Goal: Task Accomplishment & Management: Manage account settings

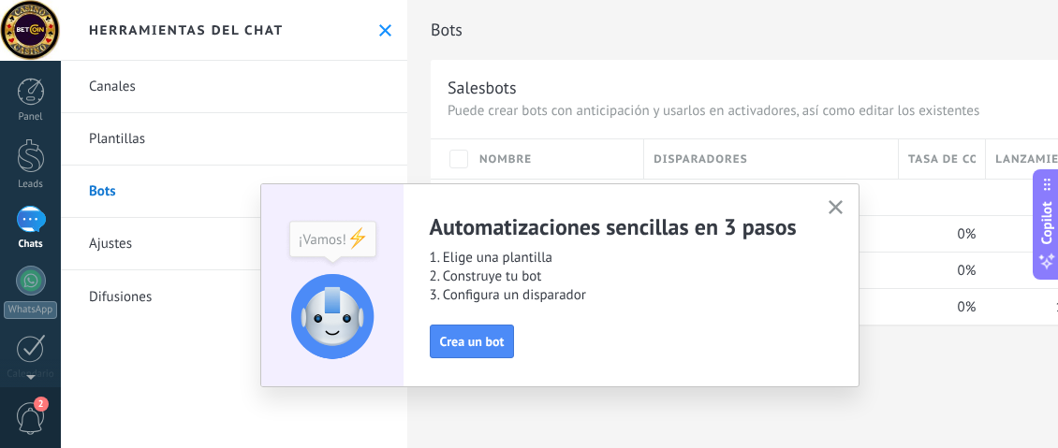
click at [824, 203] on button "button" at bounding box center [835, 208] width 23 height 25
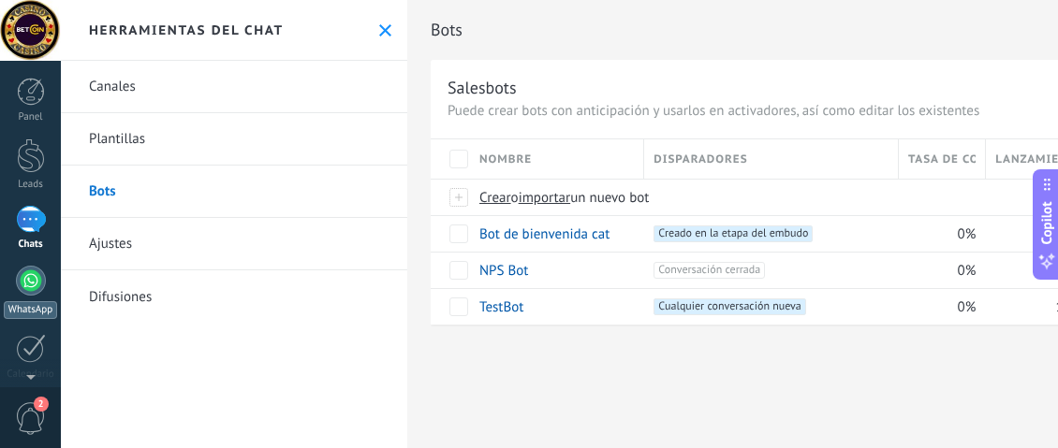
click at [37, 290] on div at bounding box center [31, 281] width 30 height 30
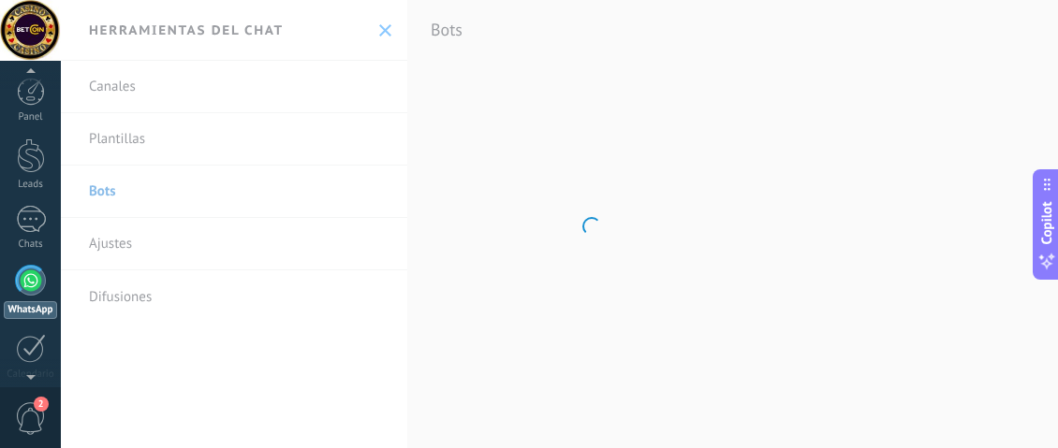
scroll to position [53, 0]
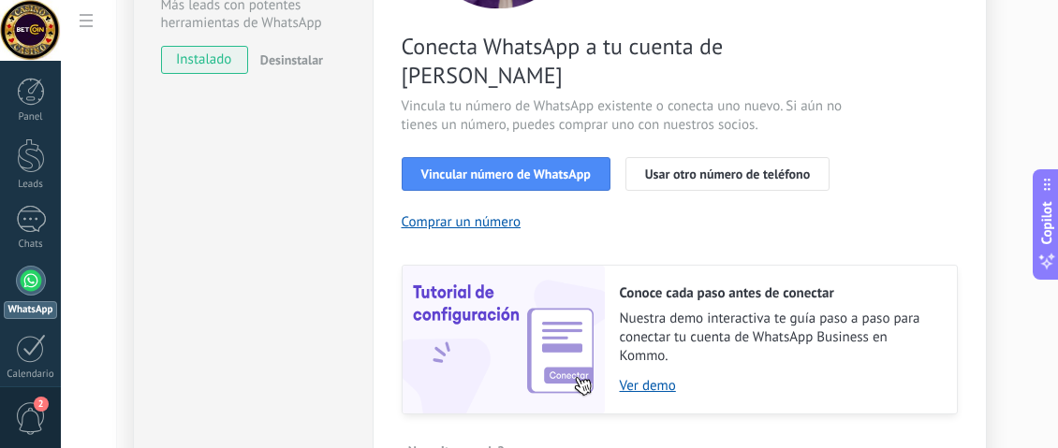
scroll to position [375, 0]
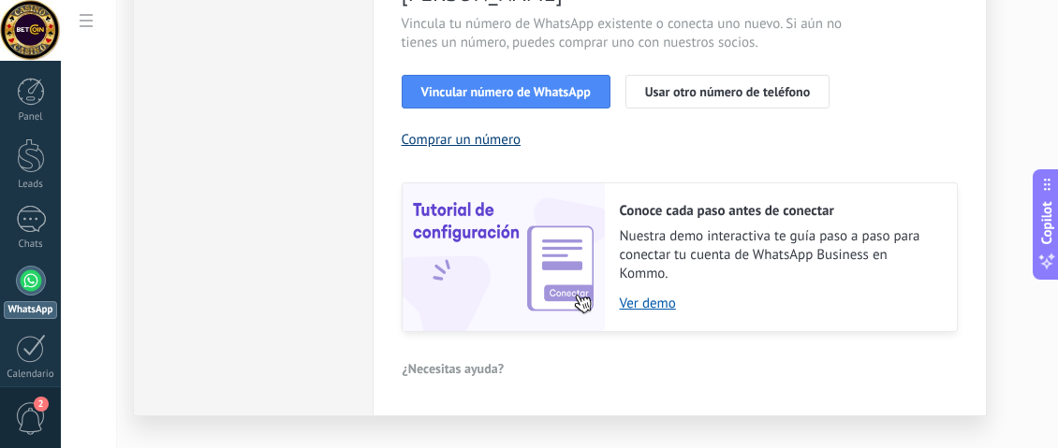
click at [481, 131] on button "Comprar un número" at bounding box center [462, 140] width 120 height 18
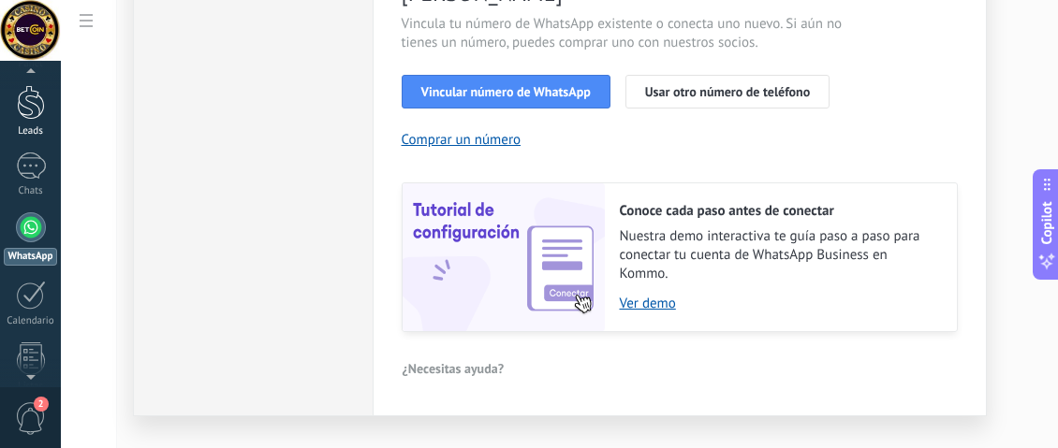
click at [51, 106] on link "Leads" at bounding box center [30, 111] width 61 height 52
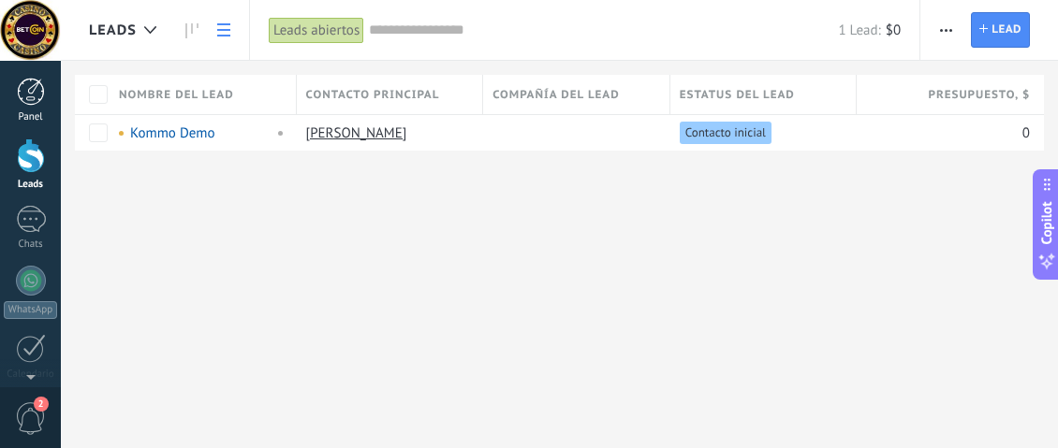
click at [33, 93] on div at bounding box center [31, 92] width 28 height 28
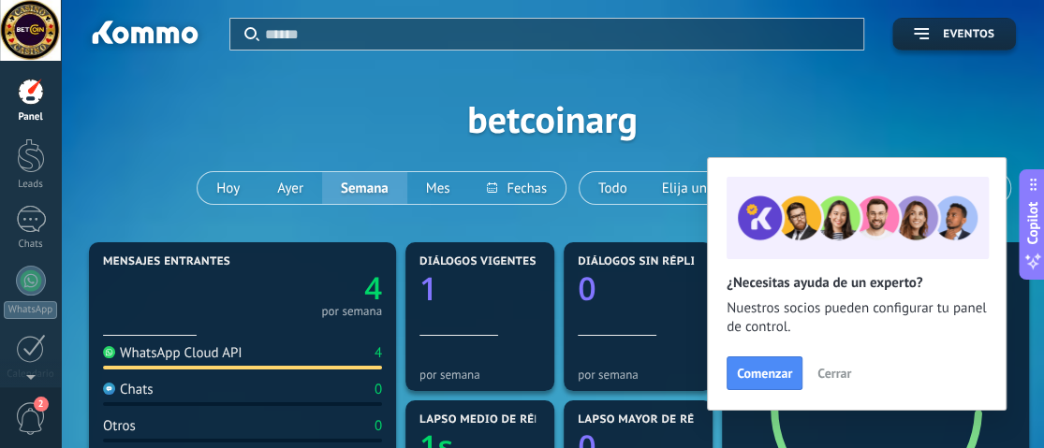
click at [829, 375] on span "Cerrar" at bounding box center [834, 373] width 34 height 13
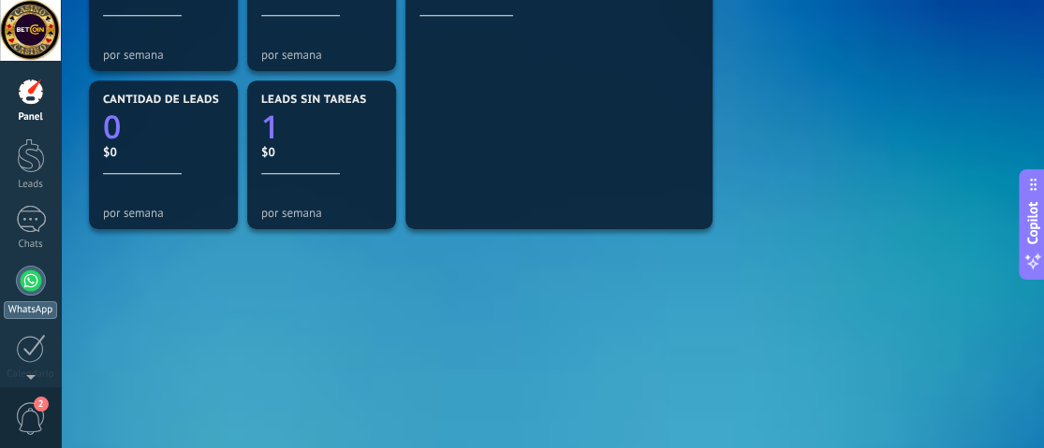
click at [18, 291] on link "WhatsApp" at bounding box center [30, 292] width 61 height 53
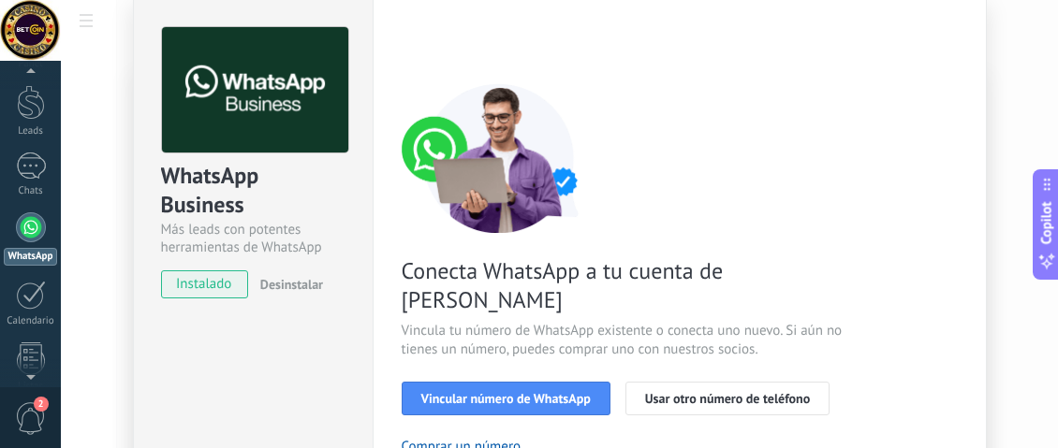
scroll to position [94, 0]
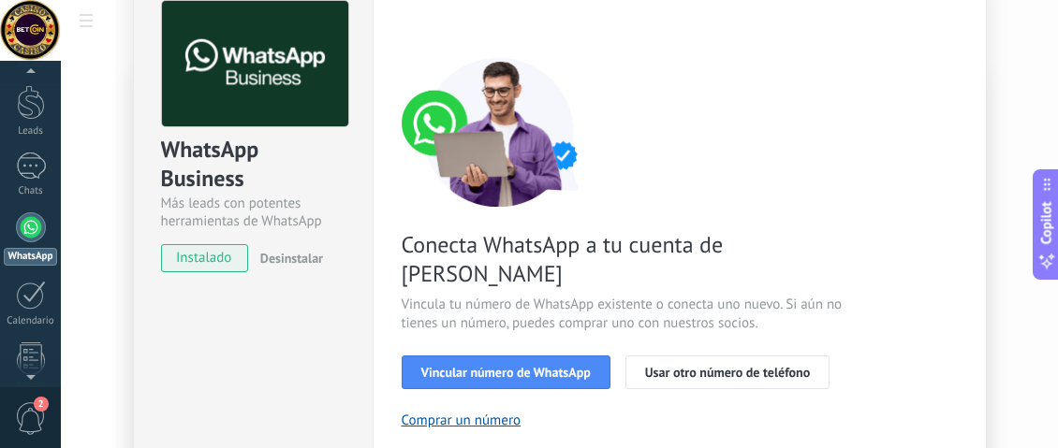
click at [198, 259] on span "instalado" at bounding box center [204, 258] width 85 height 28
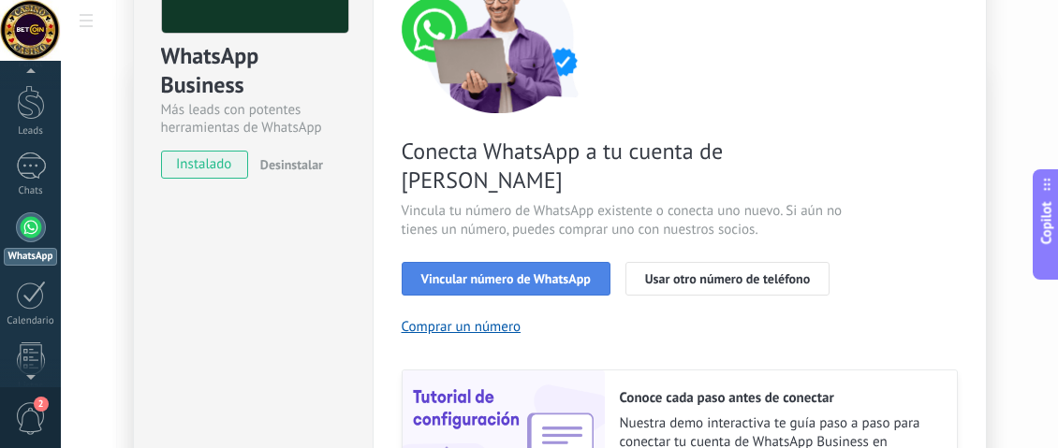
drag, startPoint x: 496, startPoint y: 235, endPoint x: 510, endPoint y: 240, distance: 14.8
drag, startPoint x: 510, startPoint y: 240, endPoint x: 474, endPoint y: 243, distance: 36.7
click at [474, 272] on span "Vincular número de WhatsApp" at bounding box center [505, 278] width 169 height 13
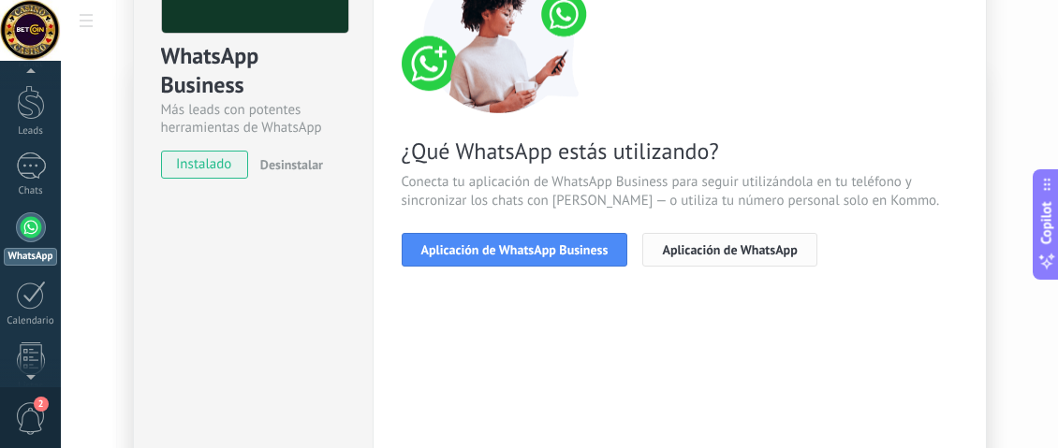
click at [713, 233] on button "Aplicación de WhatsApp" at bounding box center [729, 250] width 174 height 34
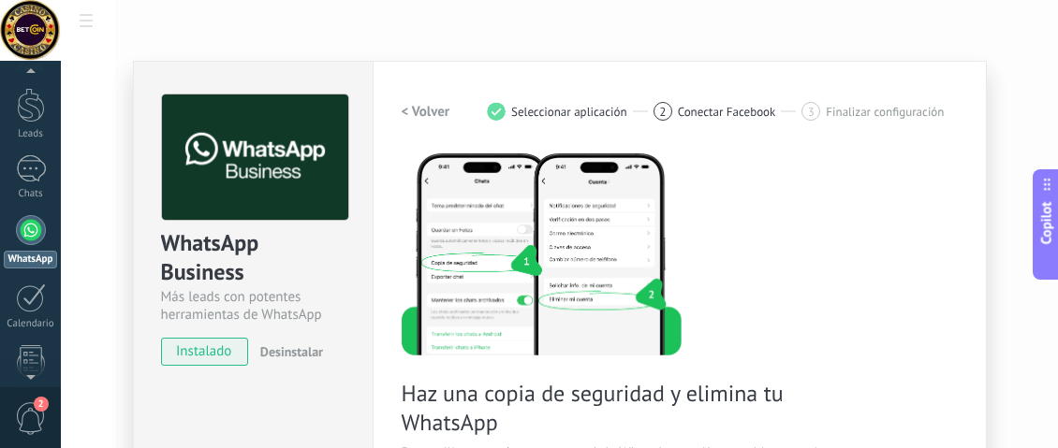
scroll to position [53, 0]
click at [429, 118] on h2 "< Volver" at bounding box center [426, 112] width 49 height 18
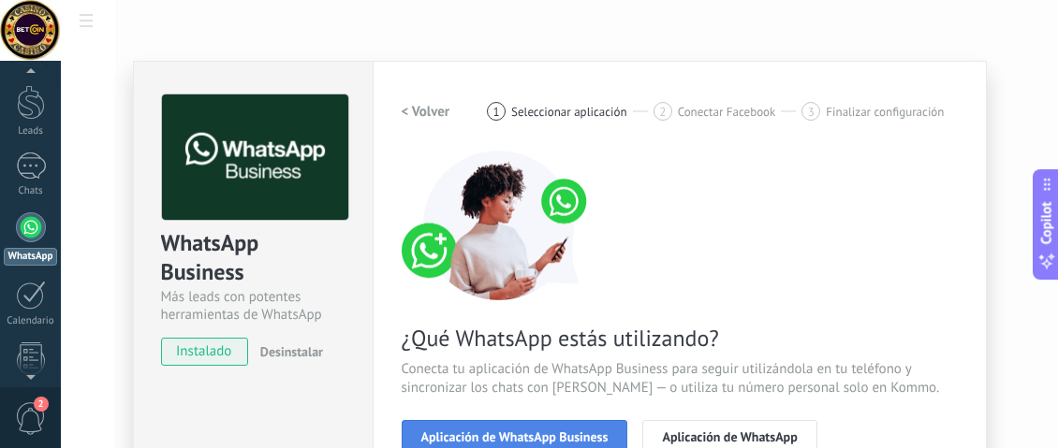
scroll to position [94, 0]
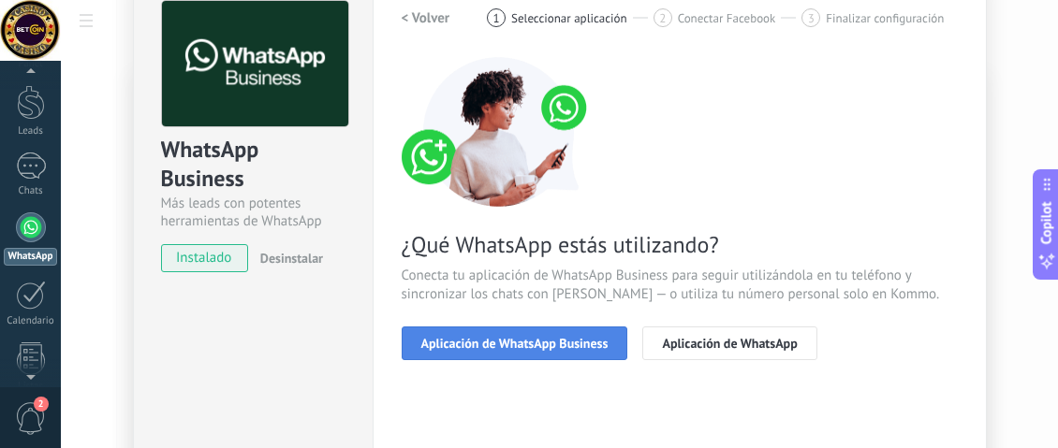
click at [469, 353] on button "Aplicación de WhatsApp Business" at bounding box center [515, 344] width 227 height 34
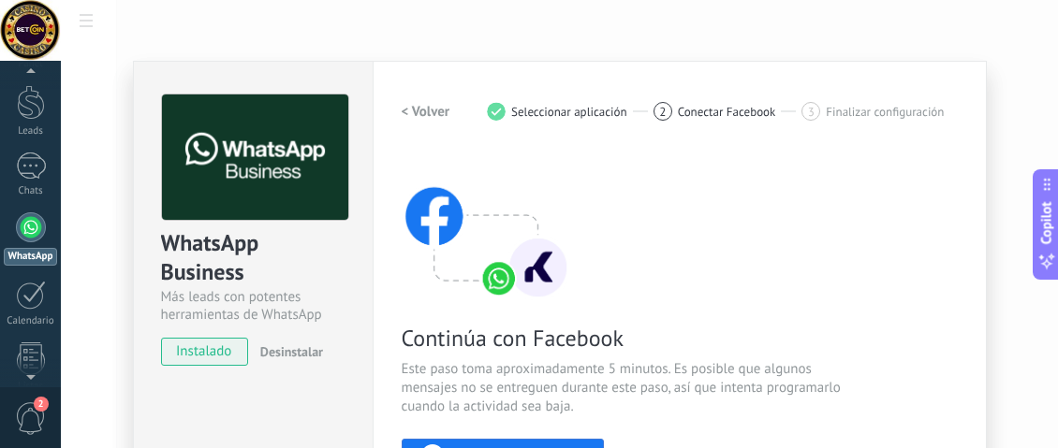
scroll to position [281, 0]
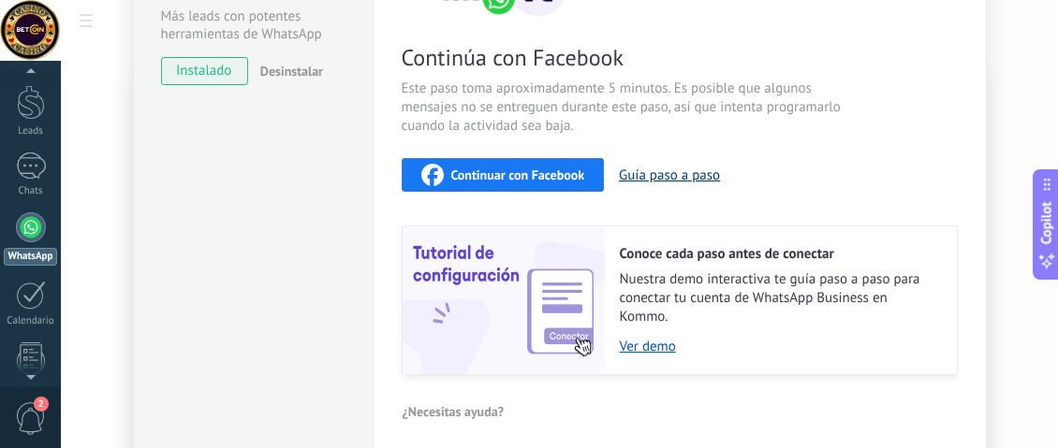
click at [676, 169] on button "Guía paso a paso" at bounding box center [669, 176] width 101 height 18
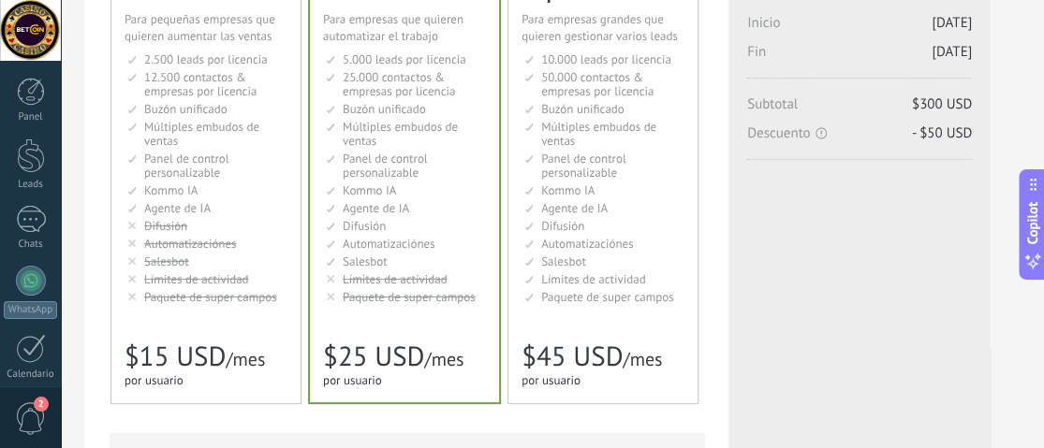
click at [647, 290] on span "Paquete de super campos" at bounding box center [607, 297] width 133 height 16
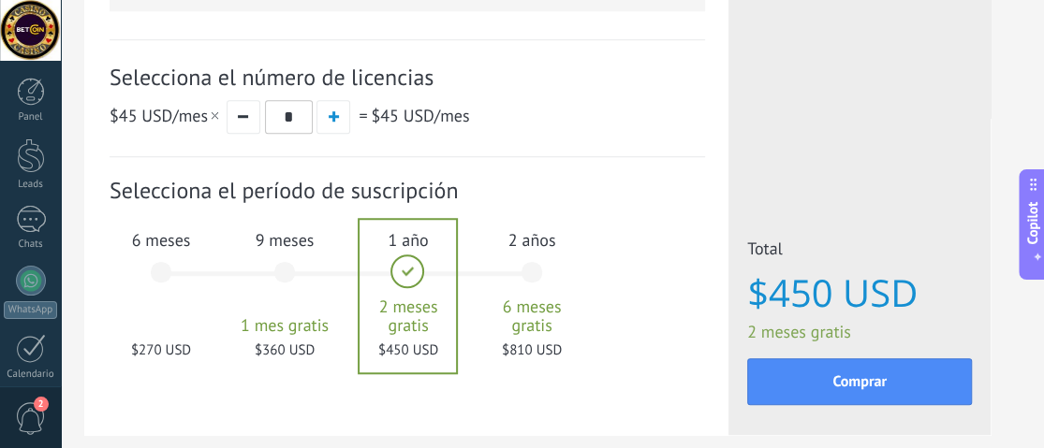
scroll to position [281, 0]
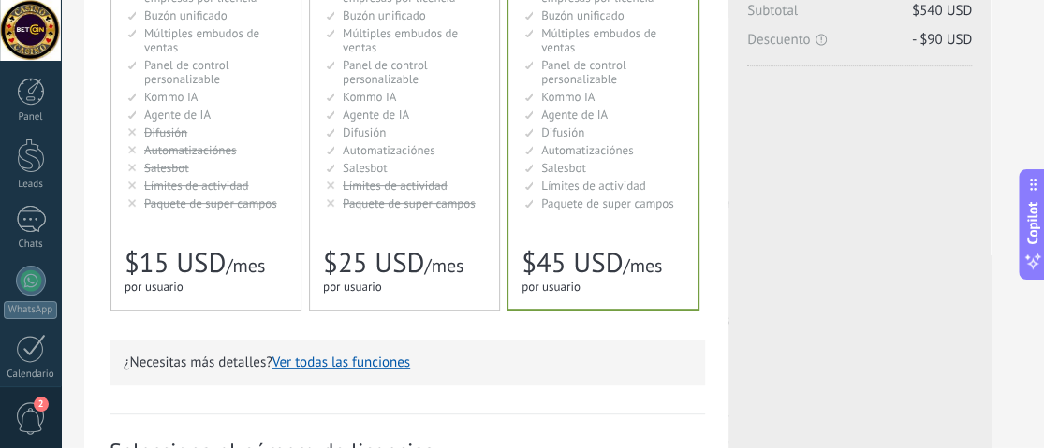
click at [350, 255] on span "$25 USD" at bounding box center [373, 263] width 101 height 36
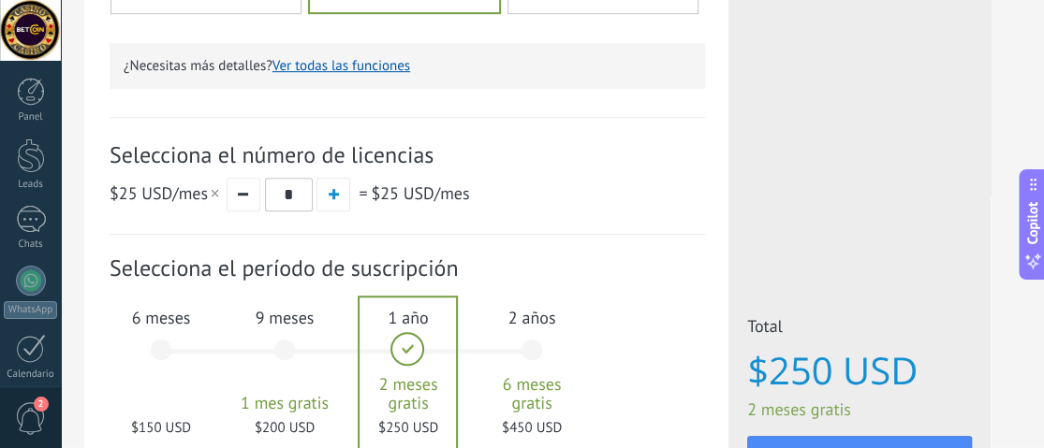
scroll to position [655, 0]
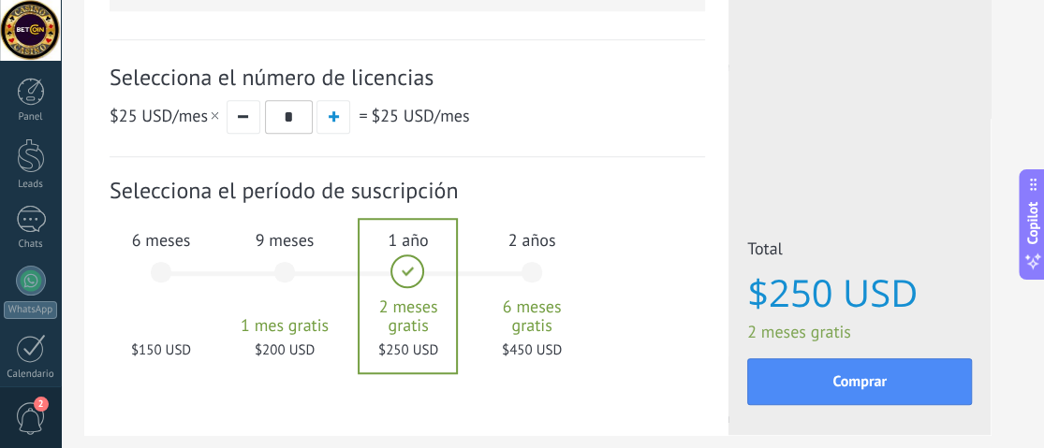
click at [308, 303] on div "9 meses 1 mes gratis $200 USD" at bounding box center [284, 281] width 101 height 132
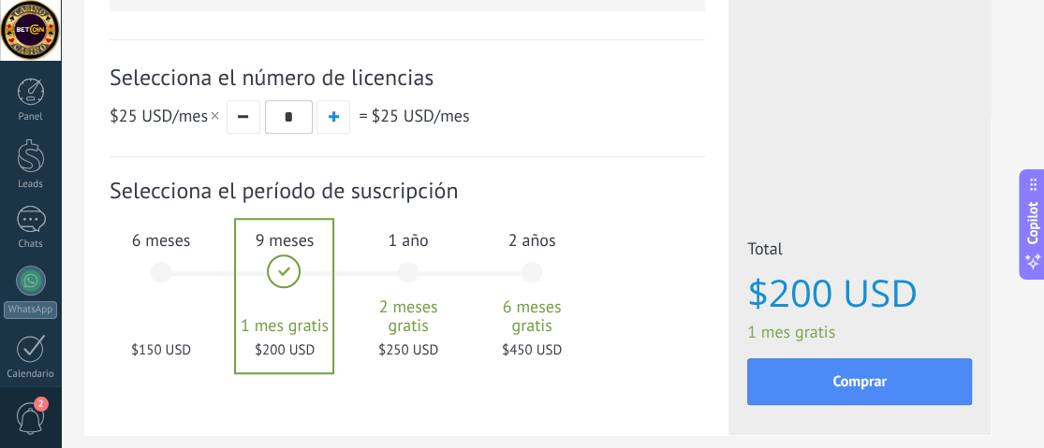
click at [172, 311] on div "6 meses $150 USD" at bounding box center [160, 281] width 101 height 132
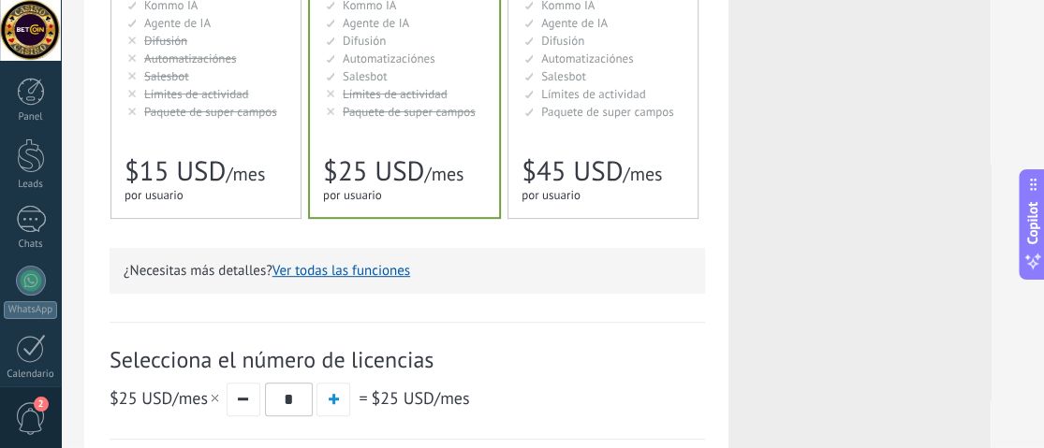
scroll to position [187, 0]
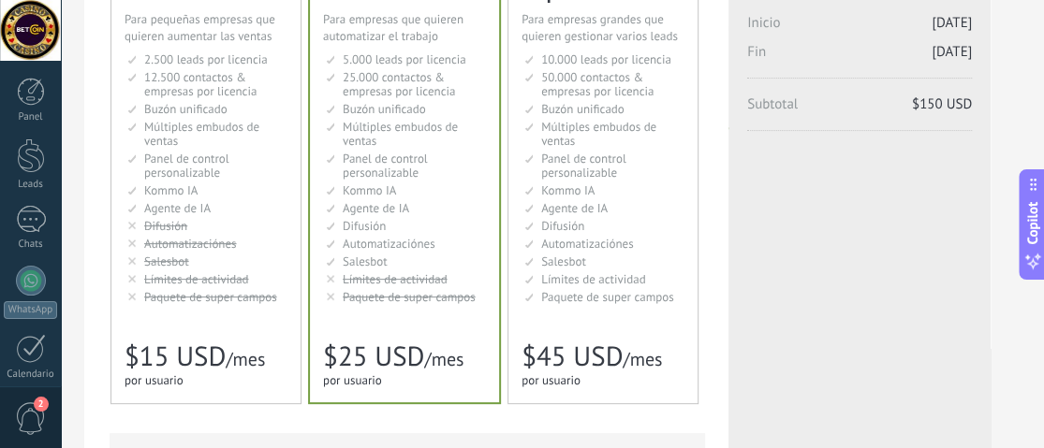
click at [607, 263] on li "Salesbot Salesbot Salesbot Salesbot Salesbot Salesbot Salesbot" at bounding box center [604, 262] width 160 height 14
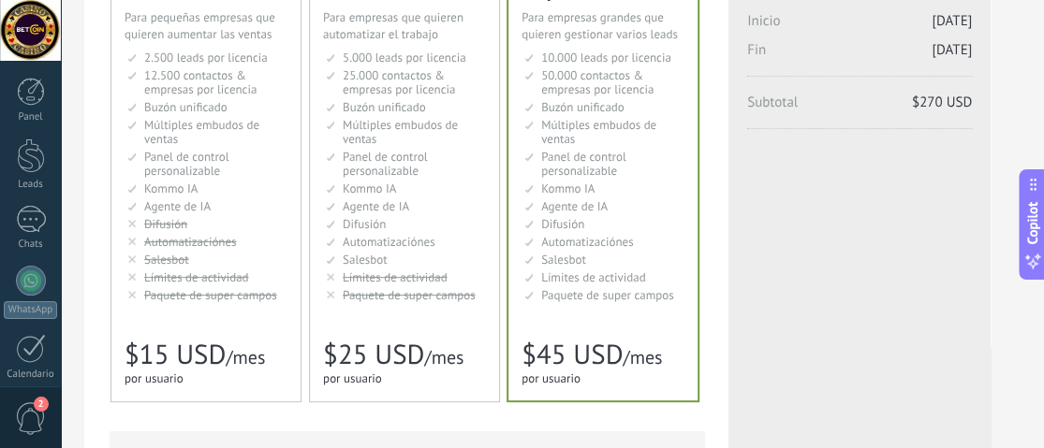
scroll to position [751, 0]
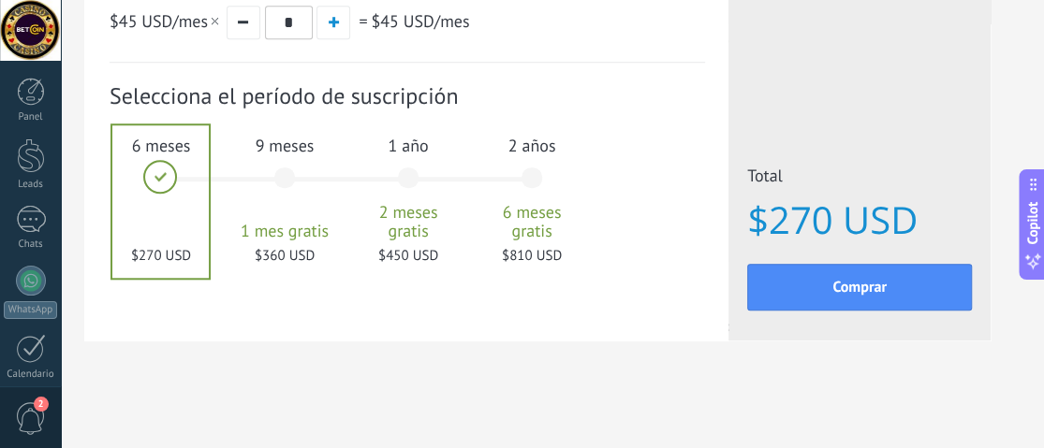
click at [527, 228] on span "6 meses gratis" at bounding box center [531, 221] width 101 height 37
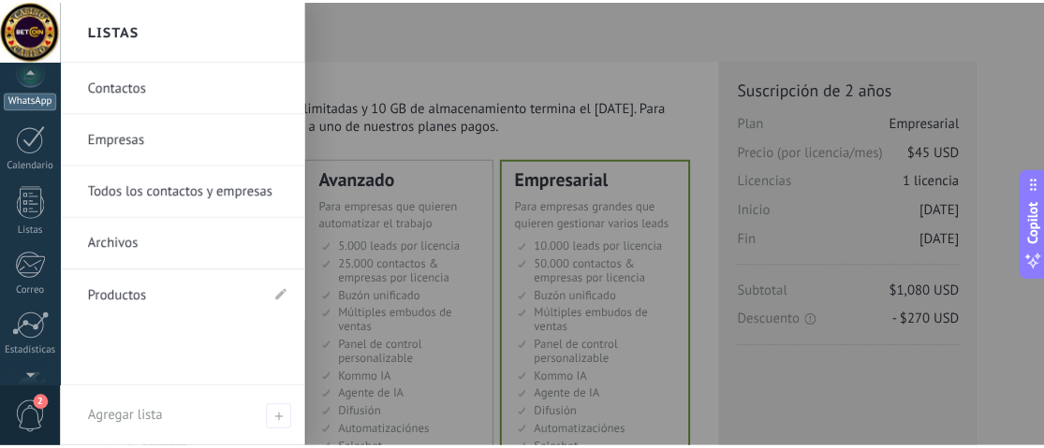
scroll to position [142, 0]
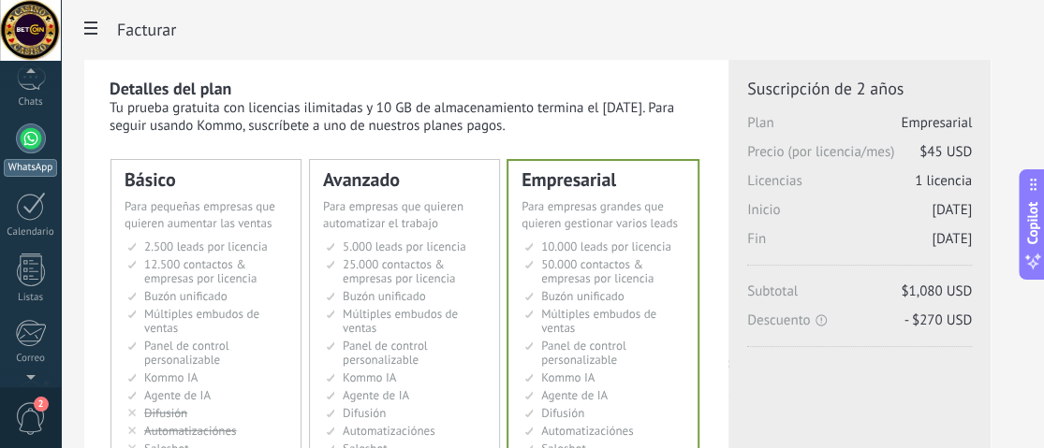
click at [29, 168] on div "WhatsApp" at bounding box center [30, 168] width 53 height 18
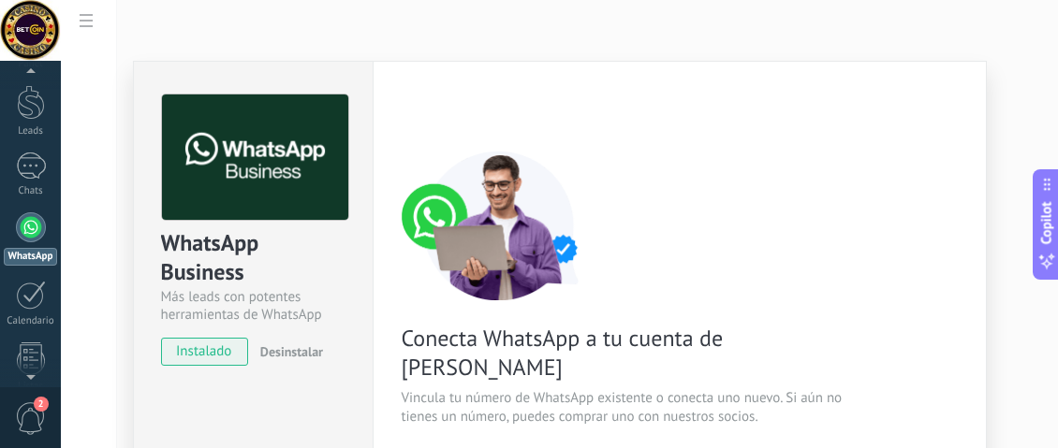
scroll to position [187, 0]
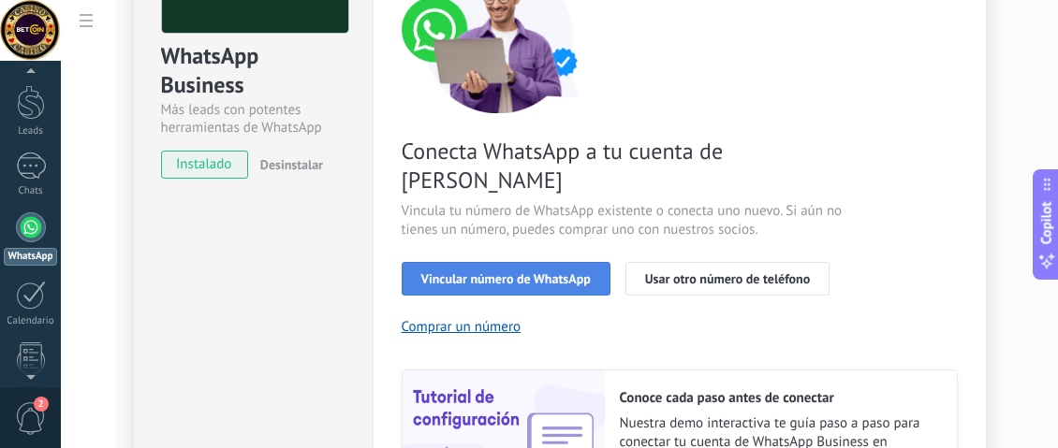
click at [543, 272] on span "Vincular número de WhatsApp" at bounding box center [505, 278] width 169 height 13
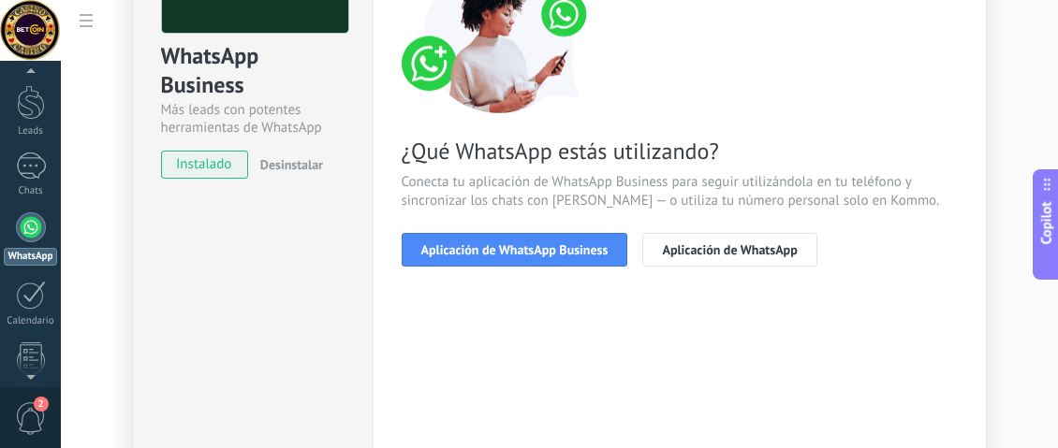
click at [543, 253] on span "Aplicación de WhatsApp Business" at bounding box center [514, 249] width 187 height 13
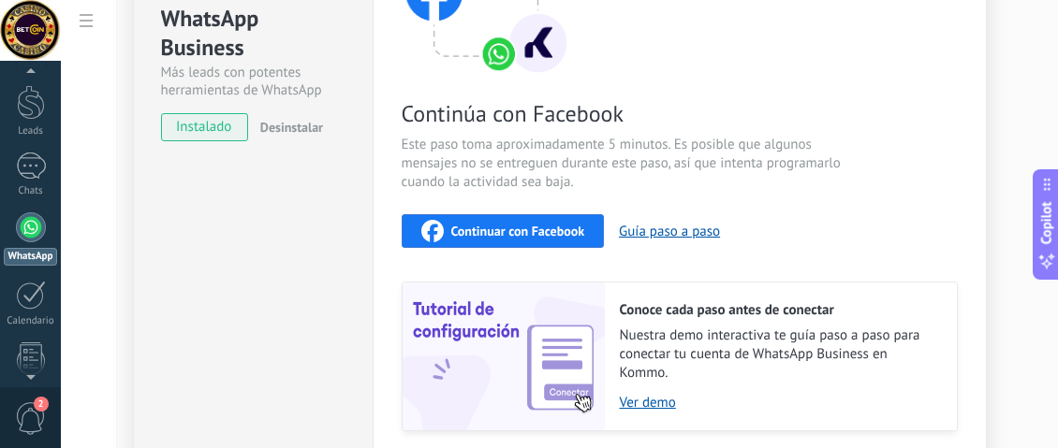
scroll to position [172, 0]
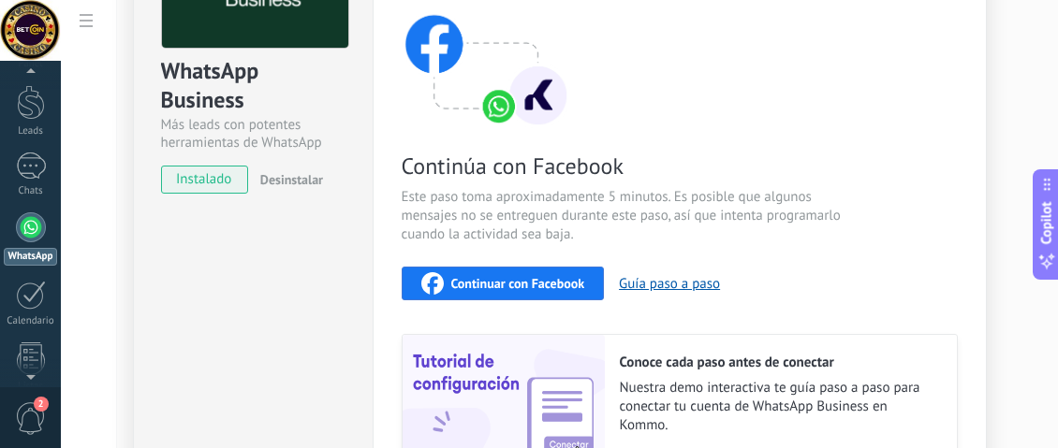
click at [553, 277] on span "Continuar con Facebook" at bounding box center [518, 283] width 134 height 13
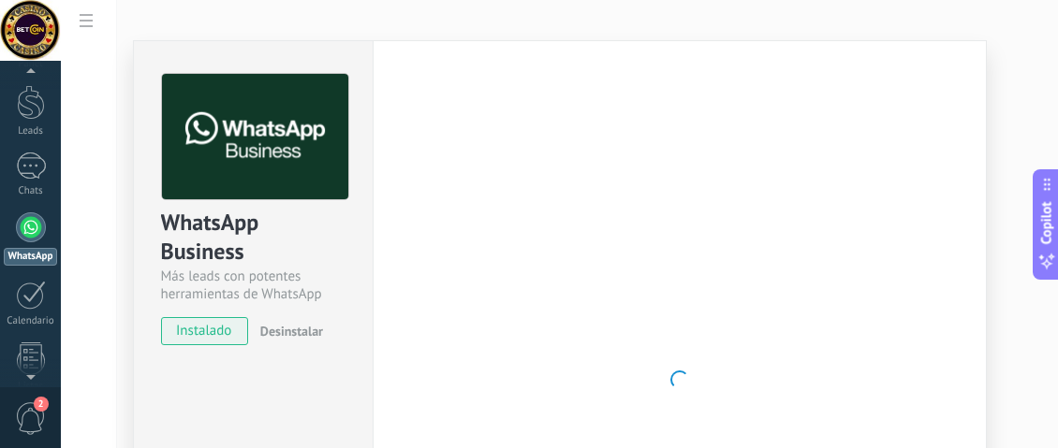
scroll to position [0, 0]
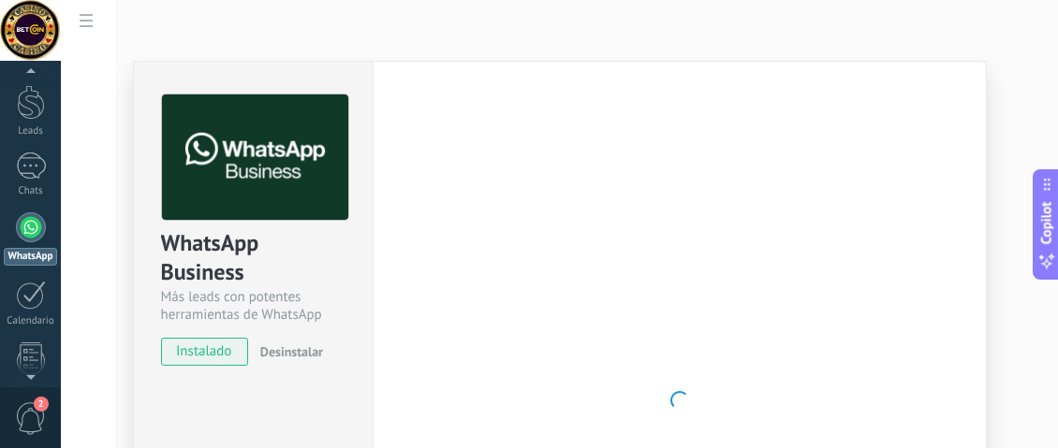
click at [36, 228] on div at bounding box center [31, 228] width 30 height 30
click at [38, 173] on div at bounding box center [31, 166] width 30 height 27
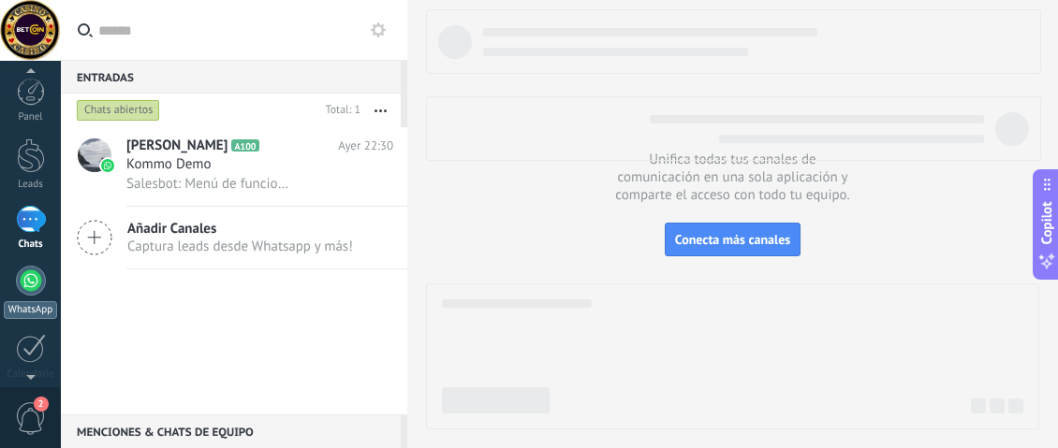
click at [26, 279] on div at bounding box center [31, 281] width 30 height 30
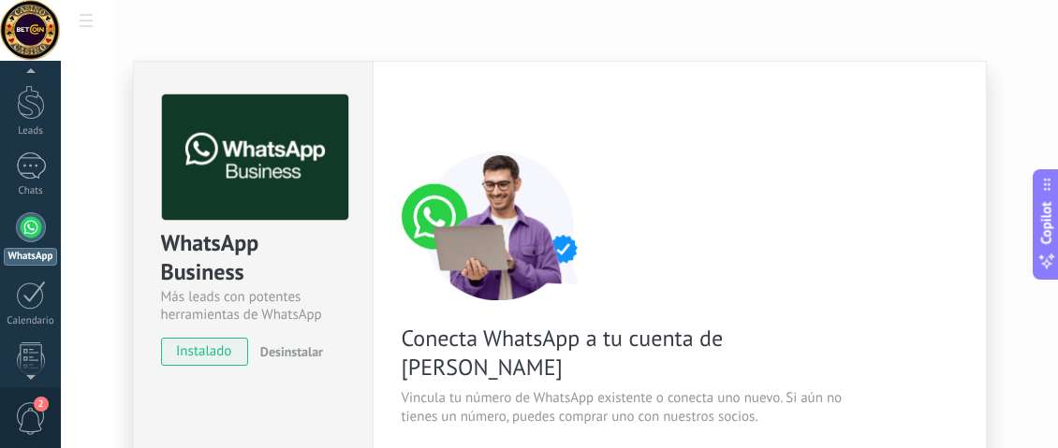
scroll to position [187, 0]
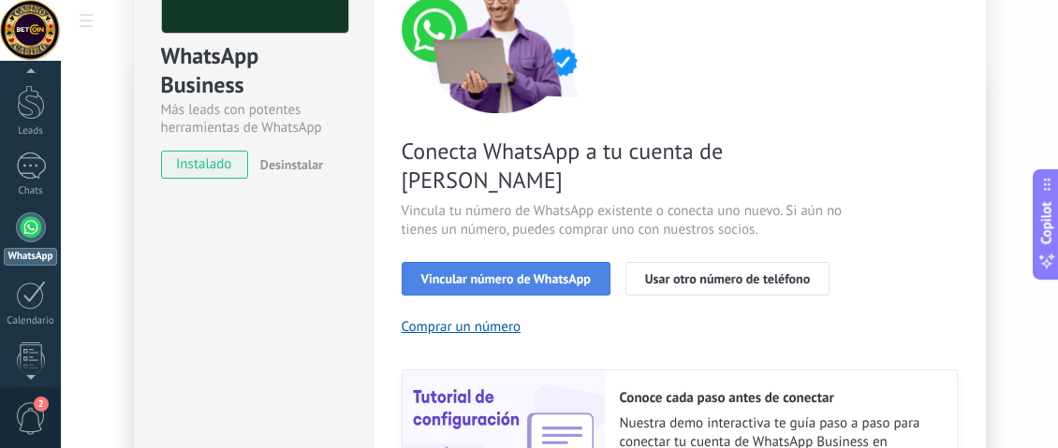
click at [521, 272] on span "Vincular número de WhatsApp" at bounding box center [505, 278] width 169 height 13
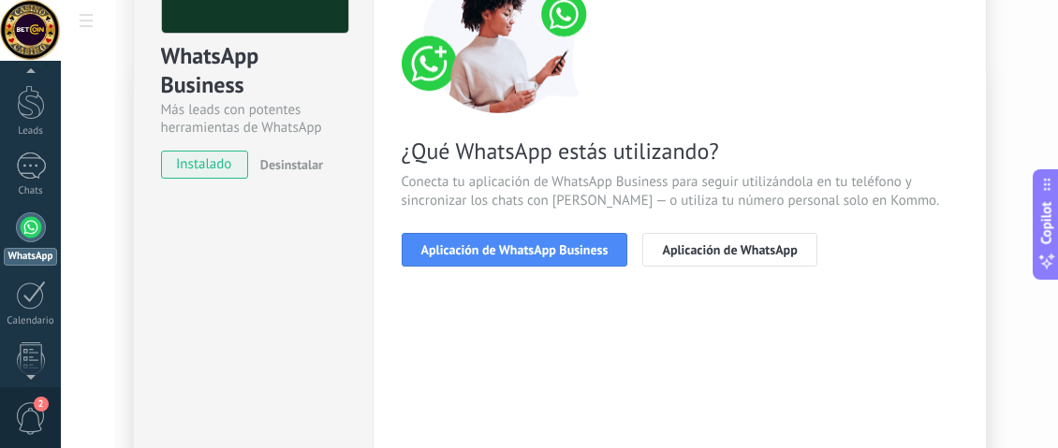
click at [521, 251] on span "Aplicación de WhatsApp Business" at bounding box center [514, 249] width 187 height 13
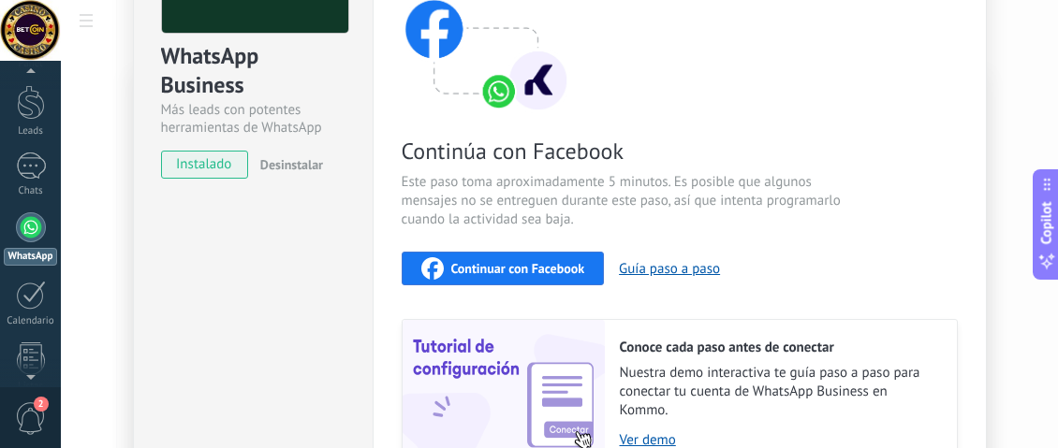
click at [521, 252] on button "Continuar con Facebook" at bounding box center [503, 269] width 203 height 34
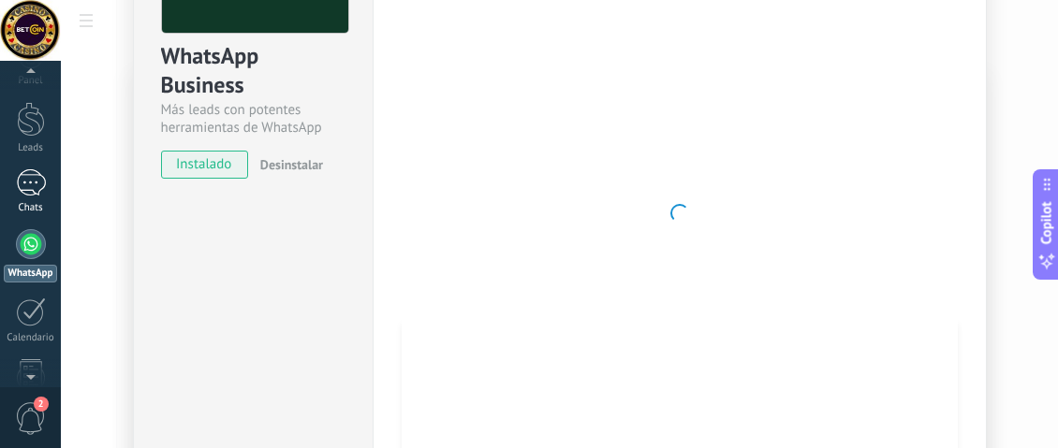
scroll to position [53, 0]
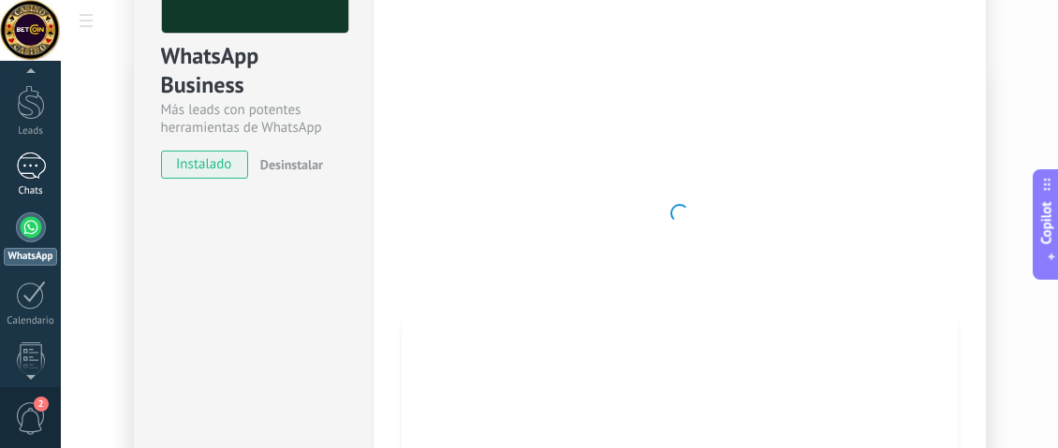
click at [41, 181] on link "Chats" at bounding box center [30, 175] width 61 height 45
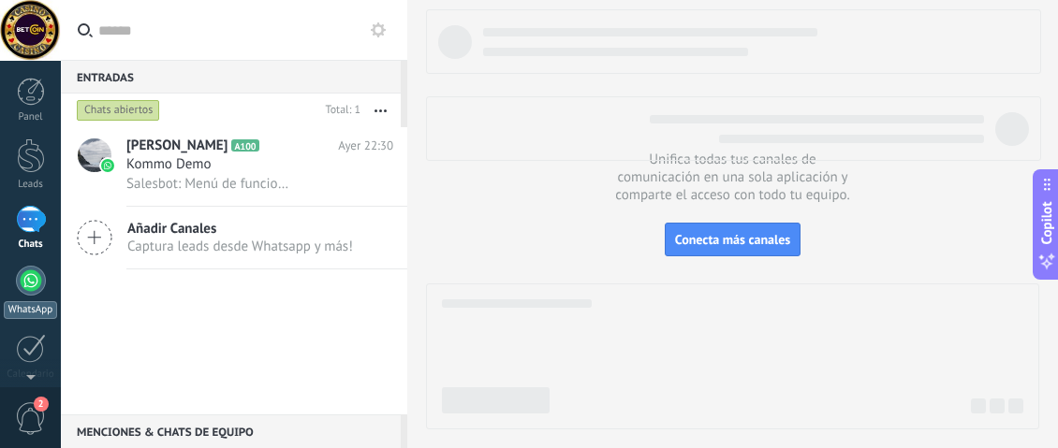
click at [30, 287] on div at bounding box center [31, 281] width 30 height 30
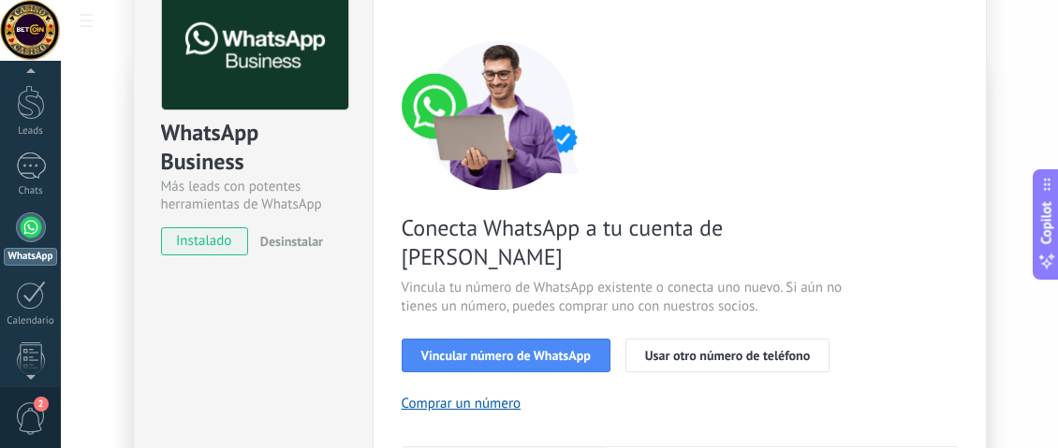
scroll to position [187, 0]
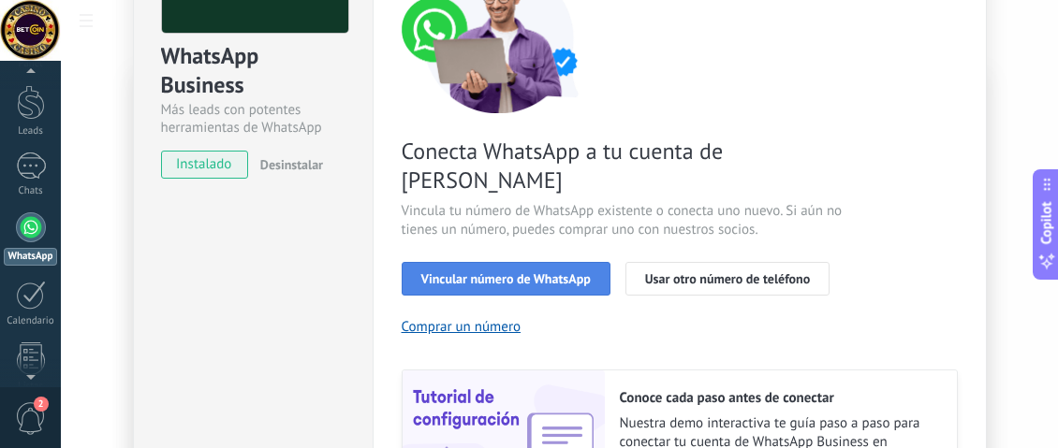
click at [517, 272] on span "Vincular número de WhatsApp" at bounding box center [505, 278] width 169 height 13
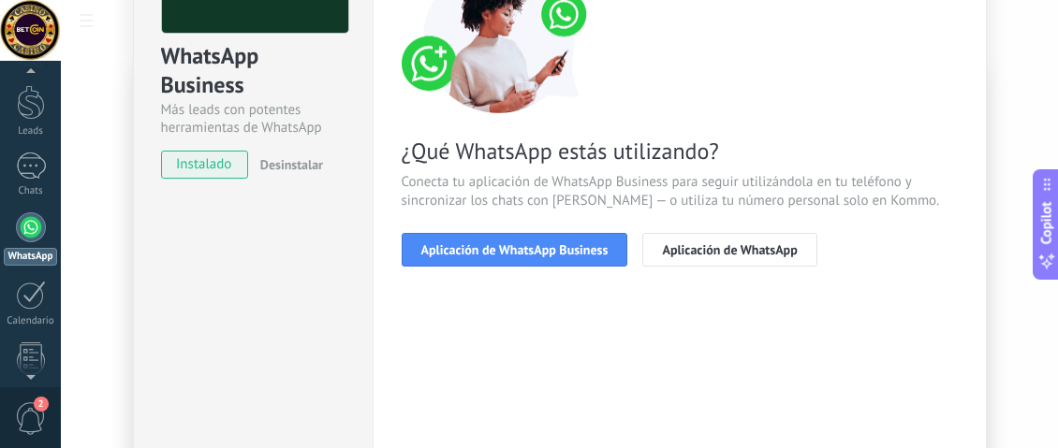
click at [517, 251] on span "Aplicación de WhatsApp Business" at bounding box center [514, 249] width 187 height 13
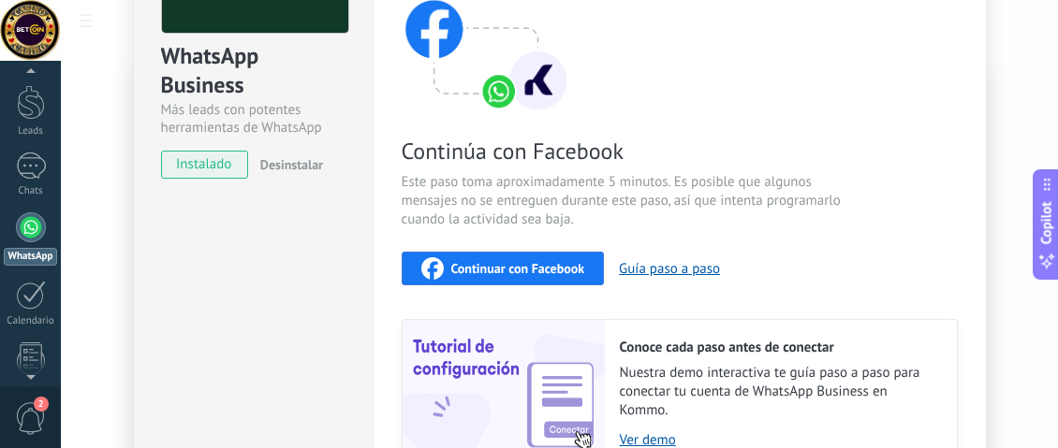
click at [517, 252] on button "Continuar con Facebook" at bounding box center [503, 269] width 203 height 34
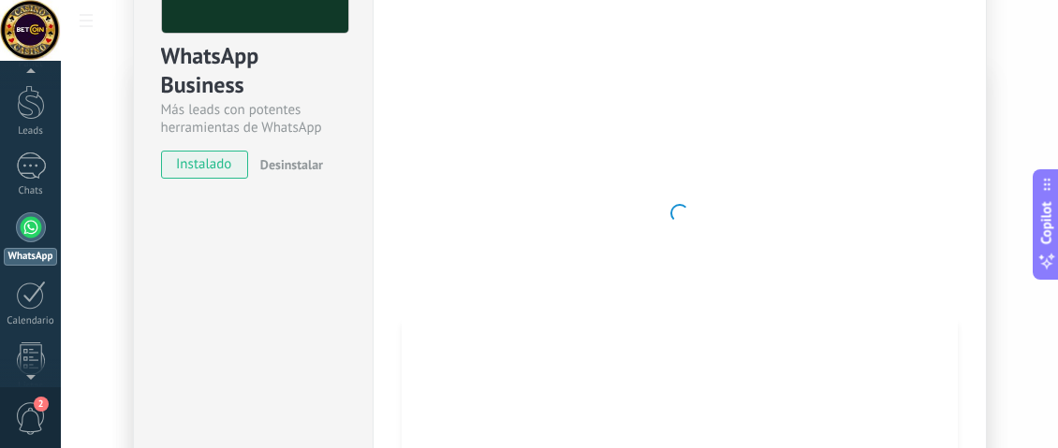
click at [26, 231] on div at bounding box center [31, 228] width 30 height 30
click at [19, 188] on div "Chats" at bounding box center [31, 191] width 54 height 12
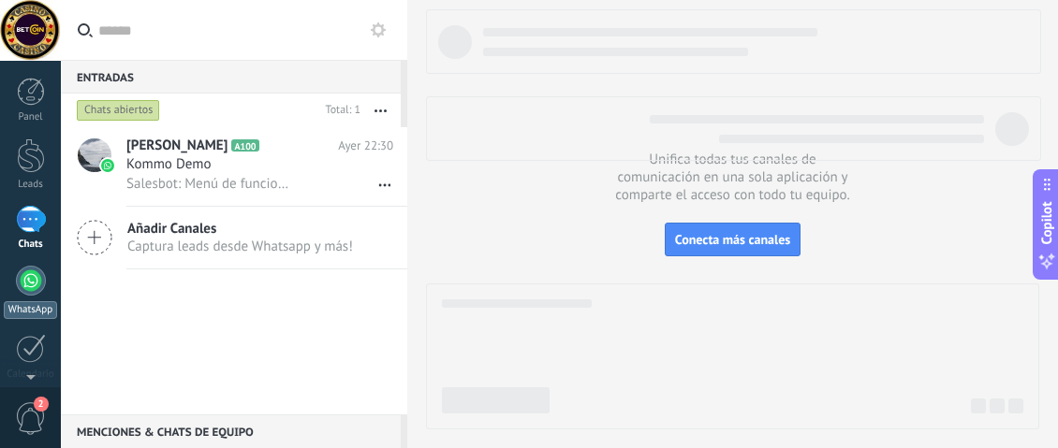
click at [29, 267] on div at bounding box center [31, 281] width 30 height 30
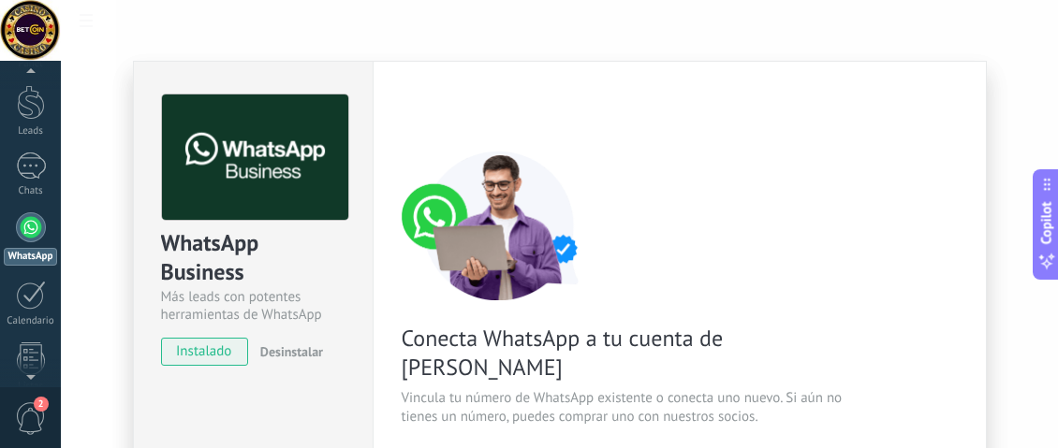
scroll to position [187, 0]
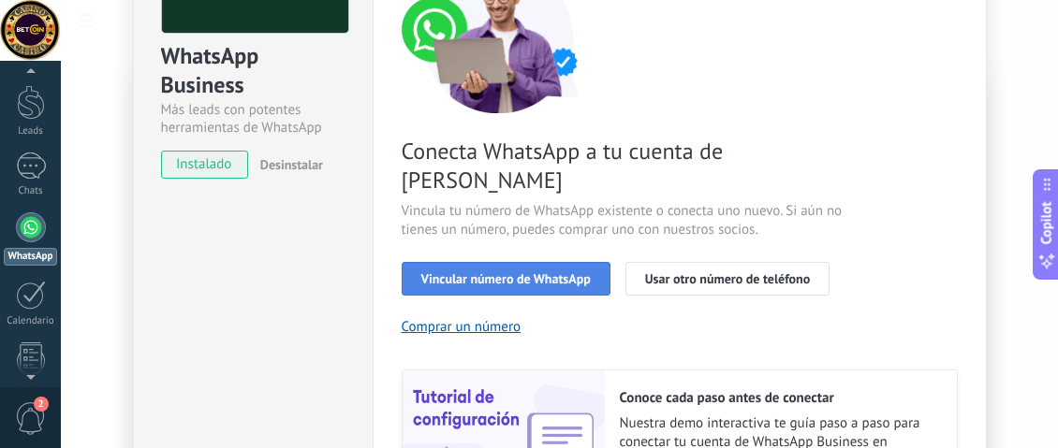
click at [495, 262] on button "Vincular número de WhatsApp" at bounding box center [506, 279] width 209 height 34
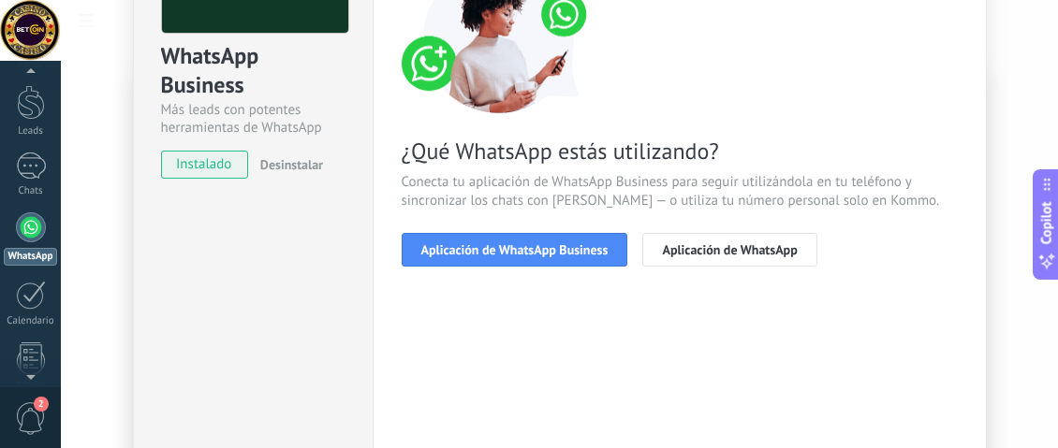
click at [495, 258] on button "Aplicación de WhatsApp Business" at bounding box center [515, 250] width 227 height 34
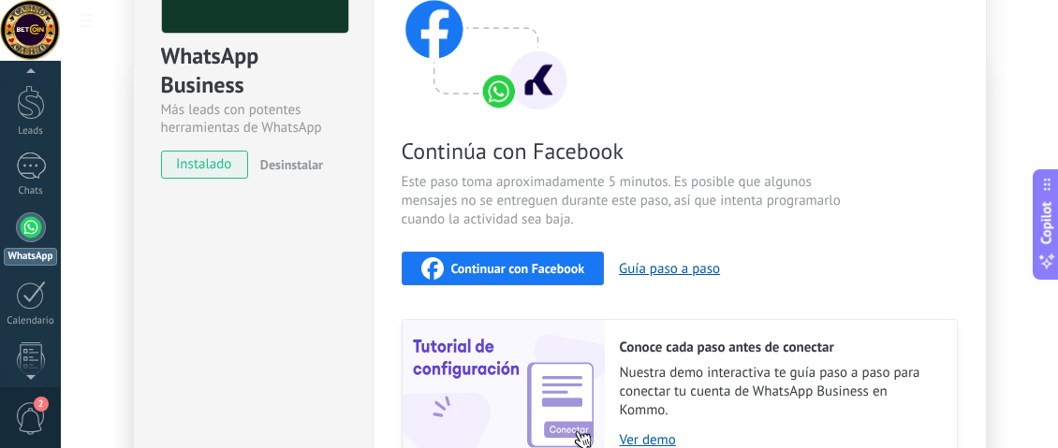
click at [495, 258] on div "Continuar con Facebook" at bounding box center [503, 268] width 164 height 22
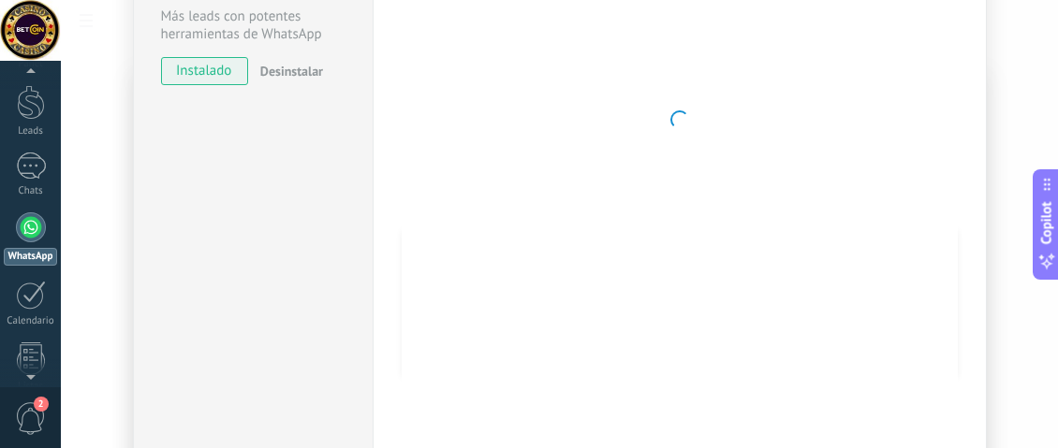
scroll to position [0, 0]
